Goal: Find specific page/section: Find specific page/section

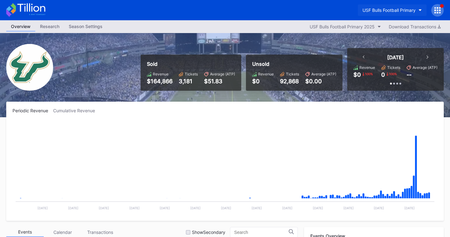
click at [387, 12] on div "USF Bulls Football Primary" at bounding box center [388, 9] width 53 height 5
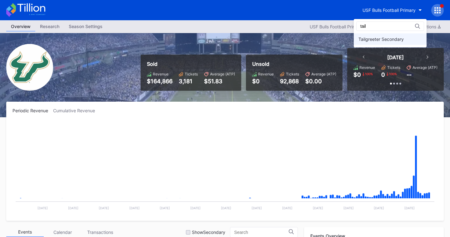
type input "tail"
click at [386, 38] on div "Tailgreeter Secondary" at bounding box center [380, 39] width 45 height 5
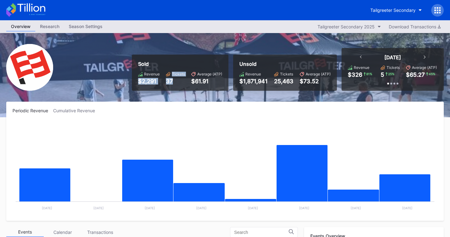
drag, startPoint x: 173, startPoint y: 82, endPoint x: 134, endPoint y: 82, distance: 38.4
click at [134, 82] on div "Sold Revenue $2,291 Tickets 37 Average (ATP) $61.91" at bounding box center [180, 73] width 97 height 36
click at [188, 105] on div "Periodic Revenue Cumulative Revenue Created with Highcharts 11.2.0 Chart title …" at bounding box center [224, 161] width 437 height 119
drag, startPoint x: 269, startPoint y: 83, endPoint x: 241, endPoint y: 82, distance: 27.5
click at [241, 82] on div "Revenue $1,871,941 Tickets 25,463 Average (ATP) $73.52" at bounding box center [284, 78] width 91 height 13
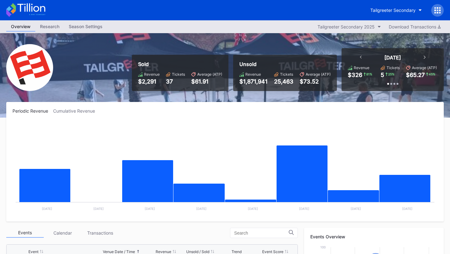
click at [238, 118] on div "Periodic Revenue Cumulative Revenue Created with Highcharts 11.2.0 Chart title …" at bounding box center [224, 161] width 437 height 119
click at [388, 7] on button "Tailgreeter Secondary" at bounding box center [396, 10] width 61 height 12
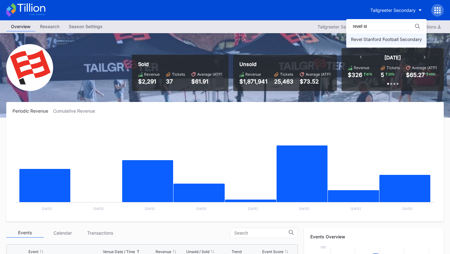
type input "revel st"
click at [382, 39] on div "Revel Stanford Football Secondary" at bounding box center [386, 39] width 71 height 5
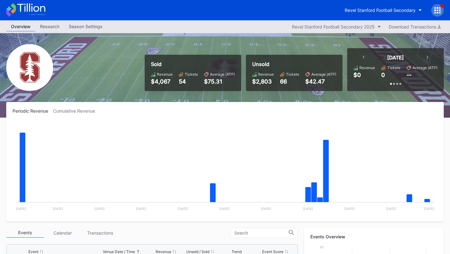
click at [364, 57] on icon at bounding box center [364, 57] width 2 height 3
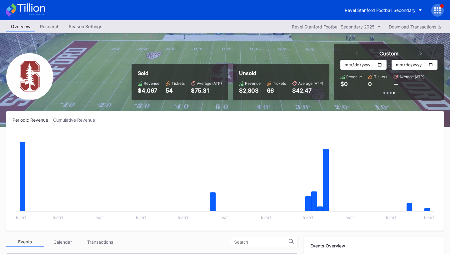
click at [421, 53] on icon at bounding box center [421, 53] width 2 height 3
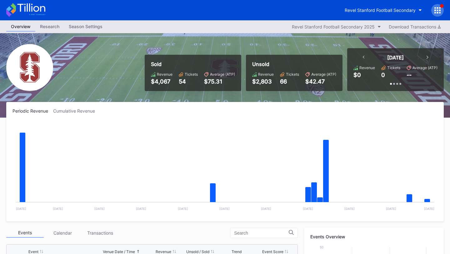
click at [364, 56] on icon at bounding box center [364, 57] width 2 height 3
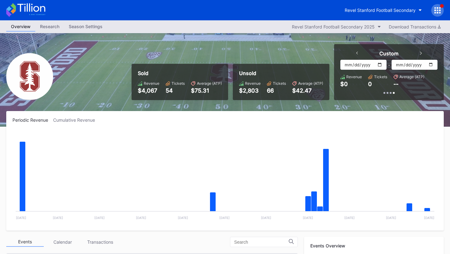
click at [378, 64] on input "[DATE]" at bounding box center [363, 65] width 46 height 10
type input "2025-08-01"
click at [431, 64] on input "[DATE]" at bounding box center [414, 65] width 46 height 10
type input "2025-08-31"
click at [371, 10] on div "Revel Stanford Football Secondary" at bounding box center [380, 9] width 71 height 5
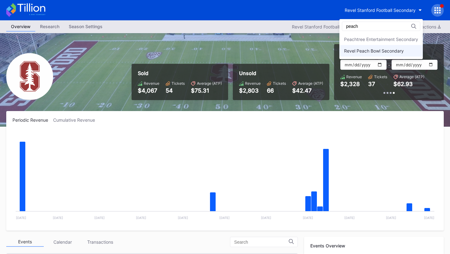
type input "peach"
click at [369, 48] on div "Revel Peach Bowl Secondary" at bounding box center [374, 50] width 60 height 5
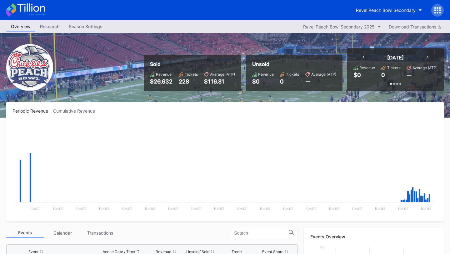
click at [365, 57] on div "[DATE]" at bounding box center [395, 57] width 78 height 6
click at [363, 57] on icon at bounding box center [364, 57] width 2 height 3
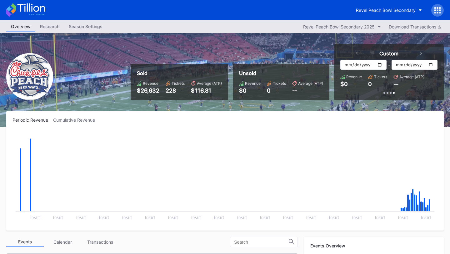
click at [357, 54] on icon at bounding box center [357, 53] width 2 height 3
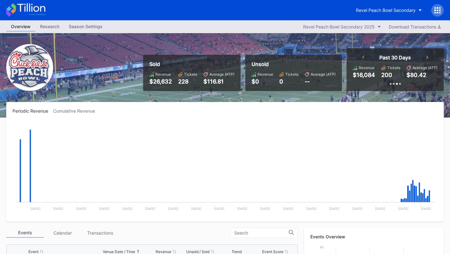
click at [363, 59] on div at bounding box center [363, 57] width 2 height 6
click at [427, 56] on icon at bounding box center [427, 57] width 2 height 3
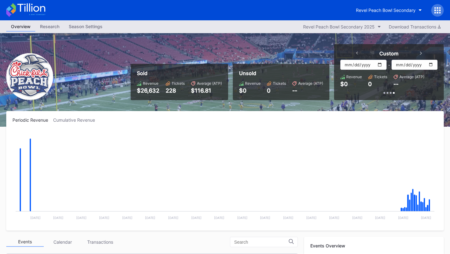
click at [381, 64] on input "[DATE]" at bounding box center [363, 65] width 46 height 10
type input "2025-08-01"
click at [431, 64] on input "[DATE]" at bounding box center [414, 65] width 46 height 10
type input "2025-08-31"
click at [387, 10] on div "Revel Peach Bowl Secondary" at bounding box center [386, 9] width 60 height 5
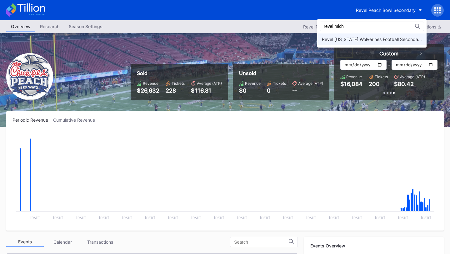
type input "revel mich"
click at [372, 39] on div "Revel [US_STATE] Wolverines Football Secondary" at bounding box center [372, 39] width 100 height 5
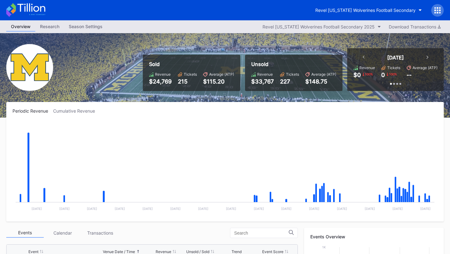
click at [363, 57] on icon at bounding box center [364, 57] width 2 height 3
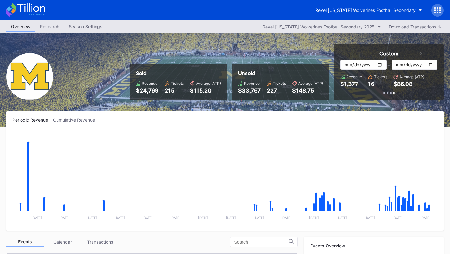
click at [381, 62] on input "[DATE]" at bounding box center [363, 65] width 46 height 10
type input "2025-08-01"
click at [430, 65] on input "[DATE]" at bounding box center [414, 65] width 46 height 10
click at [432, 65] on input "2025-09-30" at bounding box center [414, 65] width 46 height 10
type input "2025-08-31"
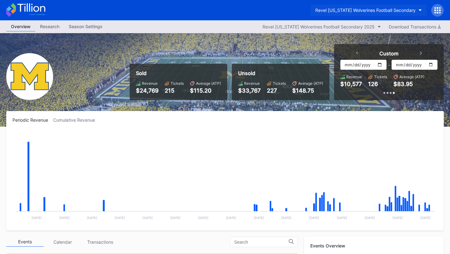
click at [357, 7] on div "Revel [US_STATE] Wolverines Football Secondary" at bounding box center [365, 9] width 100 height 5
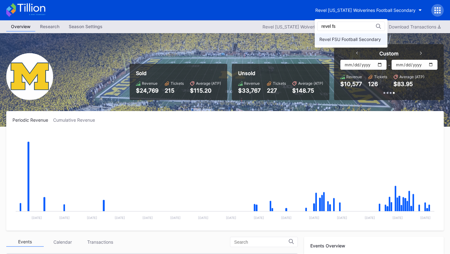
type input "revel fs"
click at [352, 35] on div "Revel FSU Football Secondary" at bounding box center [351, 39] width 73 height 12
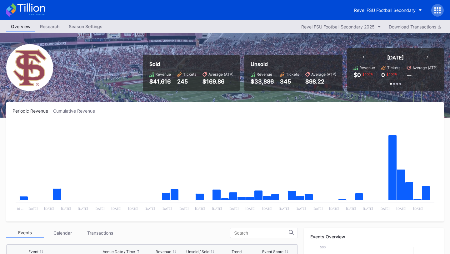
click at [365, 57] on div "[DATE]" at bounding box center [395, 57] width 78 height 6
click at [363, 57] on icon at bounding box center [364, 57] width 2 height 3
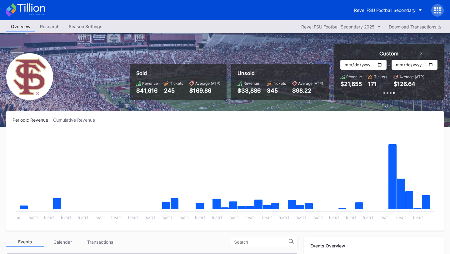
click at [376, 64] on input "[DATE]" at bounding box center [363, 65] width 46 height 10
click at [378, 64] on input "[DATE]" at bounding box center [363, 65] width 46 height 10
type input "2025-08-01"
click at [430, 64] on input "[DATE]" at bounding box center [414, 65] width 46 height 10
type input "2025-08-31"
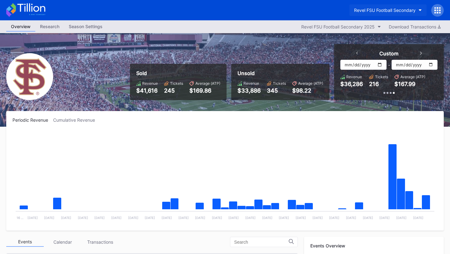
click at [394, 7] on div "Revel FSU Football Secondary" at bounding box center [385, 9] width 62 height 5
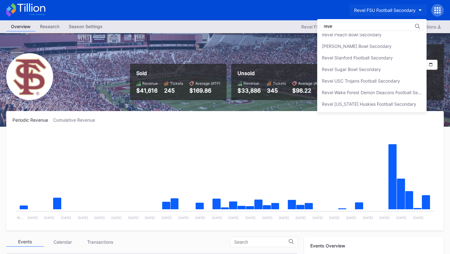
scroll to position [116, 0]
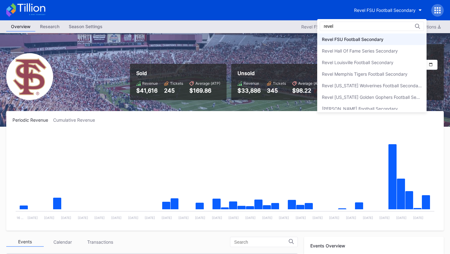
type input "revel"
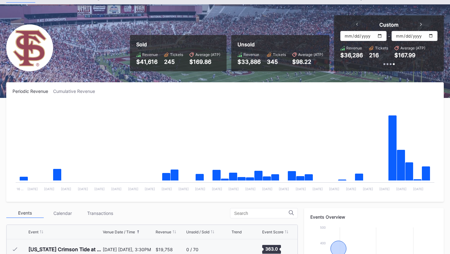
scroll to position [39, 0]
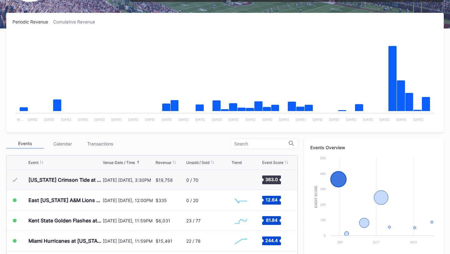
click at [94, 142] on div "Transactions" at bounding box center [99, 144] width 37 height 10
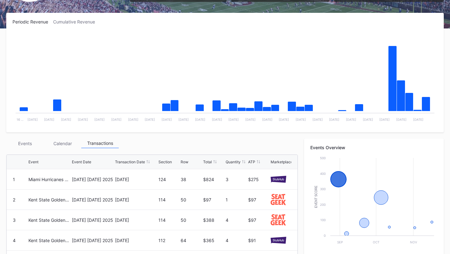
scroll to position [238, 0]
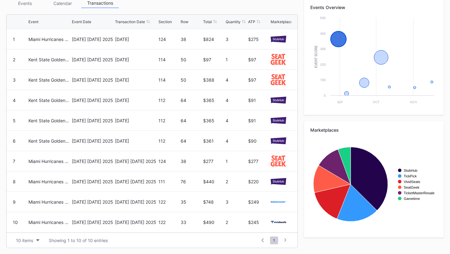
click at [285, 240] on icon at bounding box center [285, 240] width 2 height 4
click at [32, 239] on div "10 items" at bounding box center [24, 239] width 17 height 5
click at [33, 212] on div "100 items" at bounding box center [27, 212] width 20 height 5
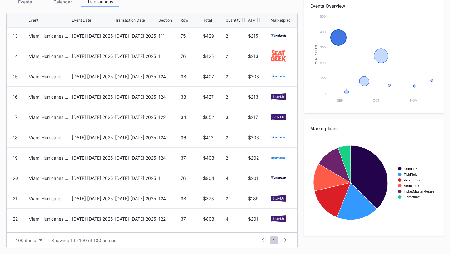
scroll to position [0, 0]
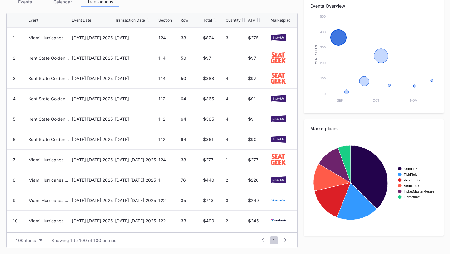
click at [262, 238] on icon at bounding box center [263, 240] width 2 height 4
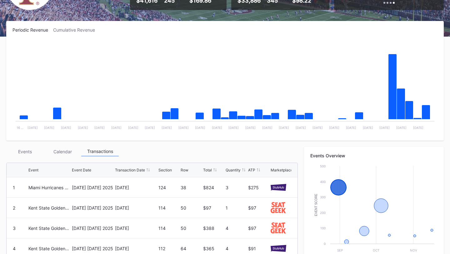
scroll to position [107, 0]
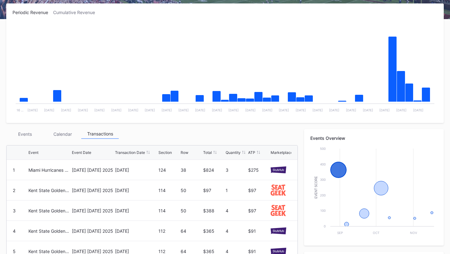
click at [32, 136] on div "Events" at bounding box center [24, 134] width 37 height 10
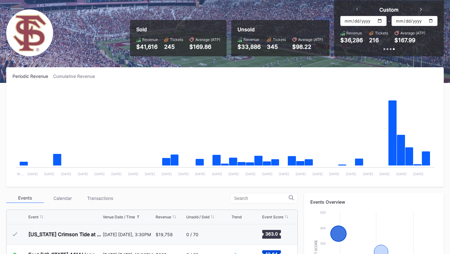
scroll to position [0, 0]
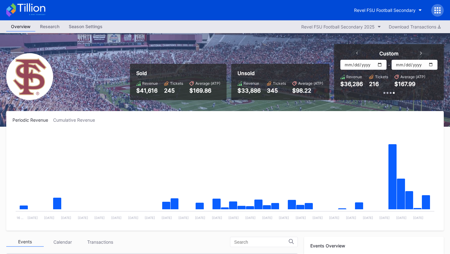
click at [383, 66] on input "2025-08-01" at bounding box center [363, 65] width 46 height 10
click at [381, 63] on input "2025-08-01" at bounding box center [363, 65] width 46 height 10
click at [381, 62] on input "2025-06-01" at bounding box center [363, 65] width 46 height 10
click at [381, 64] on input "2025-09-01" at bounding box center [363, 65] width 46 height 10
type input "2025-08-01"
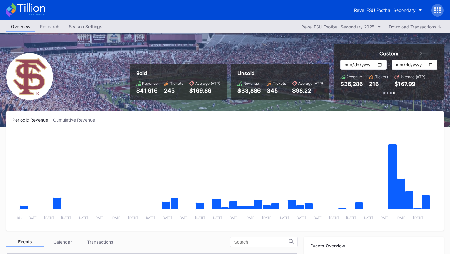
click at [431, 64] on input "2025-08-31" at bounding box center [414, 65] width 46 height 10
click at [430, 64] on input "2025-08-30" at bounding box center [414, 65] width 46 height 10
click at [431, 64] on input "2025-08-31" at bounding box center [414, 65] width 46 height 10
type input "2025-08-30"
click at [366, 122] on div "Periodic Revenue Cumulative Revenue" at bounding box center [224, 119] width 425 height 5
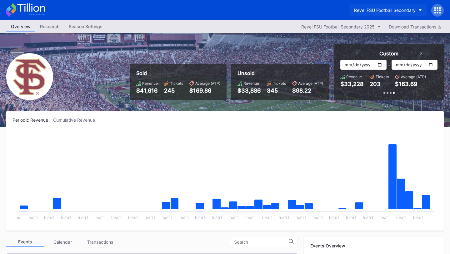
click at [390, 9] on div "Revel FSU Football Secondary" at bounding box center [385, 9] width 62 height 5
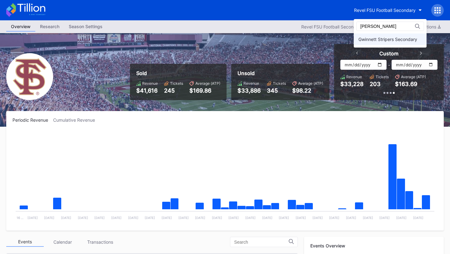
type input "gwin"
click at [392, 38] on div "Gwinnett Stripers Secondary" at bounding box center [387, 39] width 59 height 5
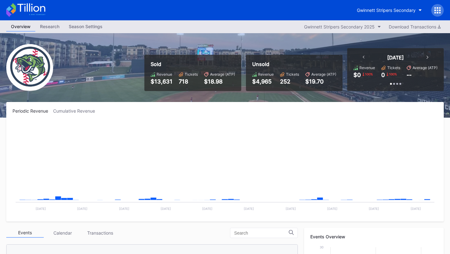
scroll to position [405, 0]
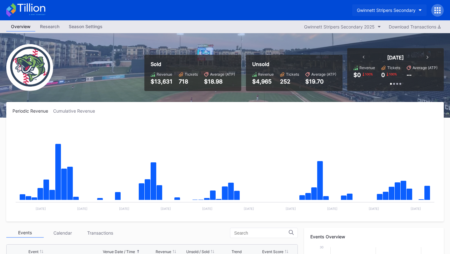
click at [388, 16] on button "Gwinnett Stripers Secondary" at bounding box center [389, 10] width 74 height 12
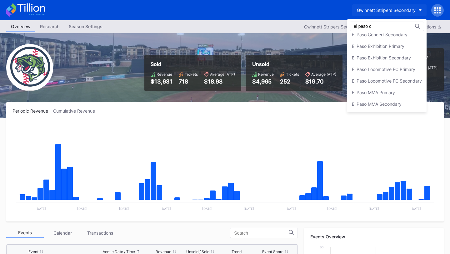
scroll to position [0, 0]
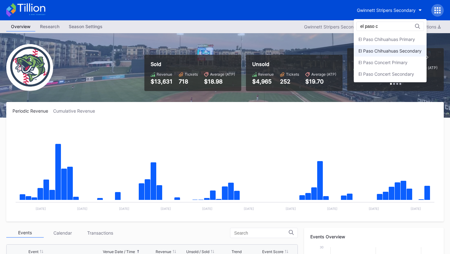
type input "el paso c"
click at [392, 48] on div "El Paso Chihuahuas Secondary" at bounding box center [389, 50] width 63 height 5
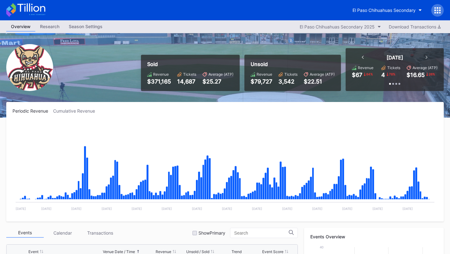
scroll to position [1318, 0]
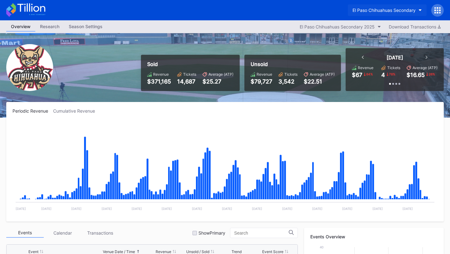
click at [407, 10] on div "El Paso Chihuahuas Secondary" at bounding box center [383, 9] width 63 height 5
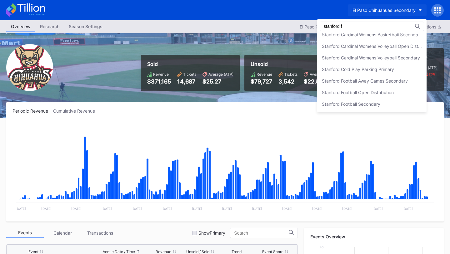
scroll to position [0, 0]
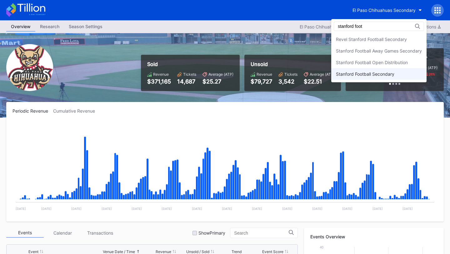
type input "stanford foot"
click at [395, 75] on div "Stanford Football Secondary" at bounding box center [378, 74] width 95 height 12
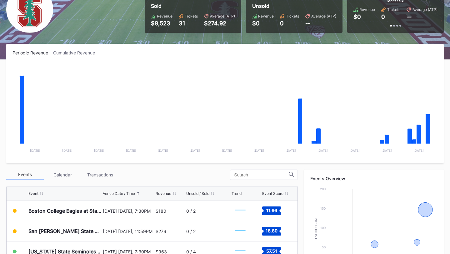
scroll to position [59, 0]
